Goal: Check status: Check status

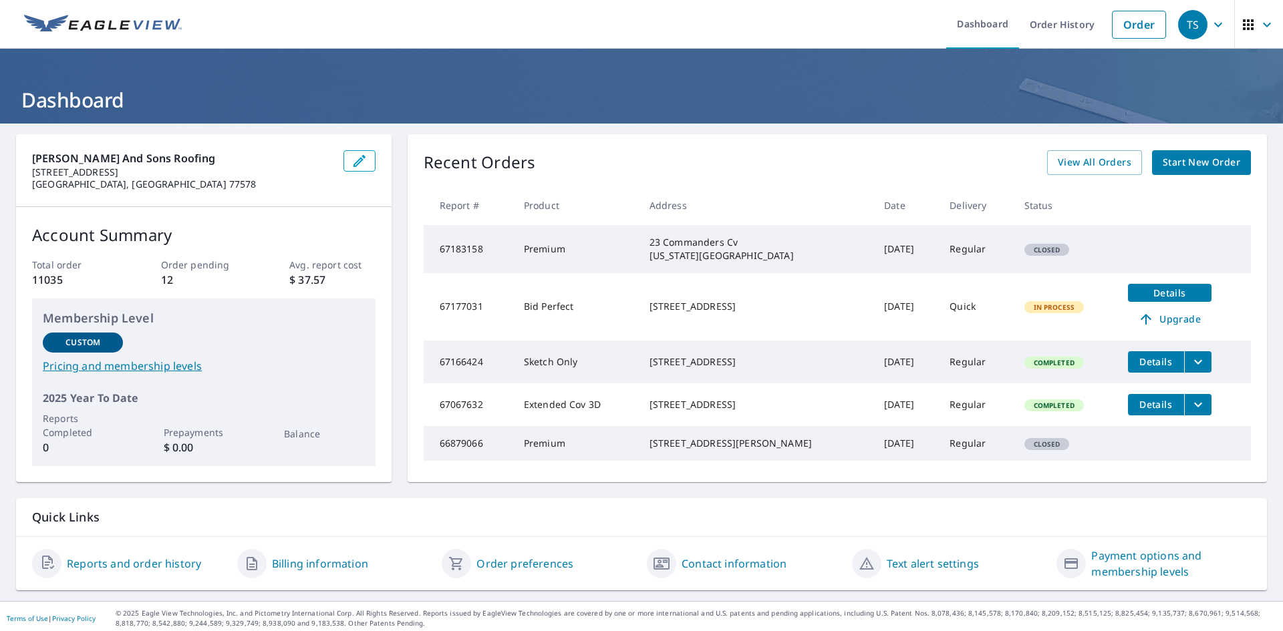
click at [1047, 25] on link "Order History" at bounding box center [1062, 24] width 86 height 49
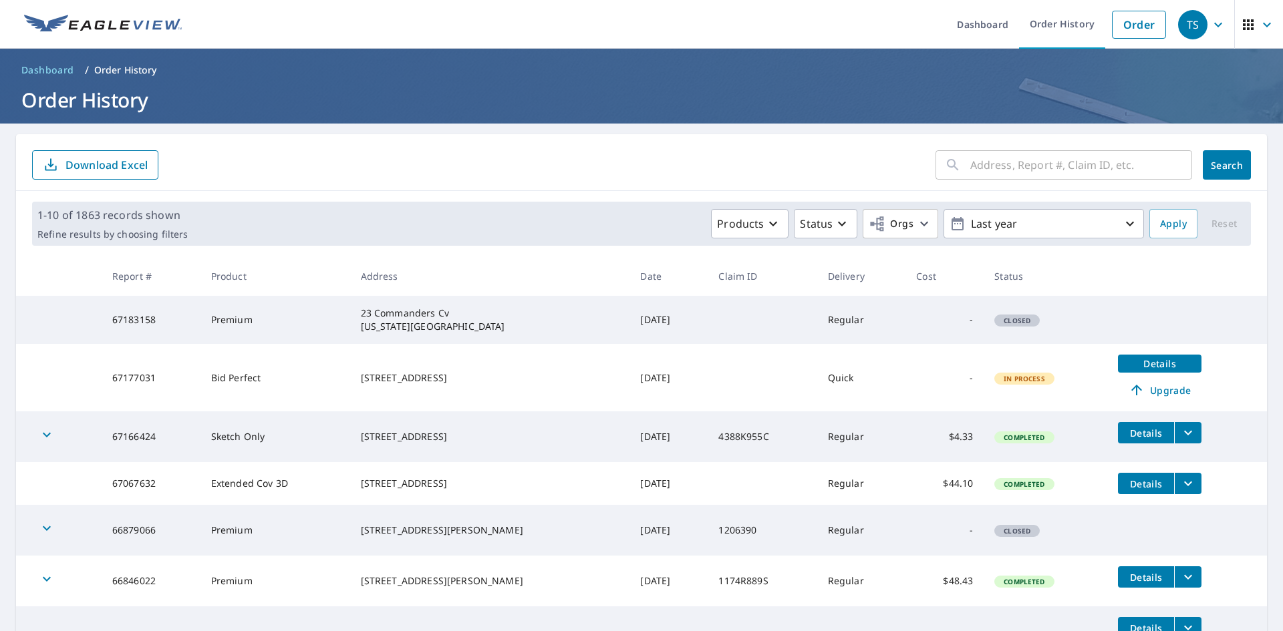
click at [1032, 175] on input "text" at bounding box center [1081, 164] width 222 height 37
paste input "1110 Indian Trail"
type input "1110 Indian Trail"
click at [1219, 169] on span "Search" at bounding box center [1226, 165] width 27 height 13
